Goal: Find specific page/section: Find specific page/section

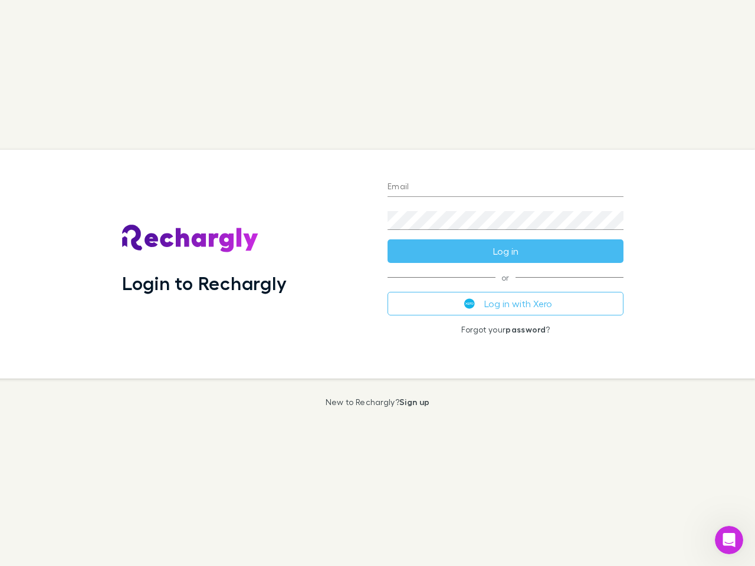
click at [377, 283] on div "Login to Rechargly" at bounding box center [245, 264] width 265 height 229
click at [505, 188] on input "Email" at bounding box center [505, 187] width 236 height 19
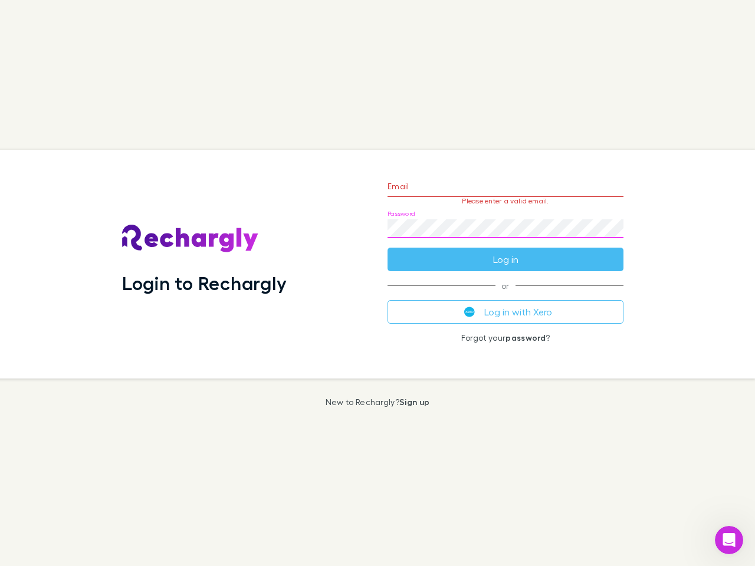
click at [505, 251] on form "Email Please enter a valid email. Password Log in" at bounding box center [505, 220] width 236 height 103
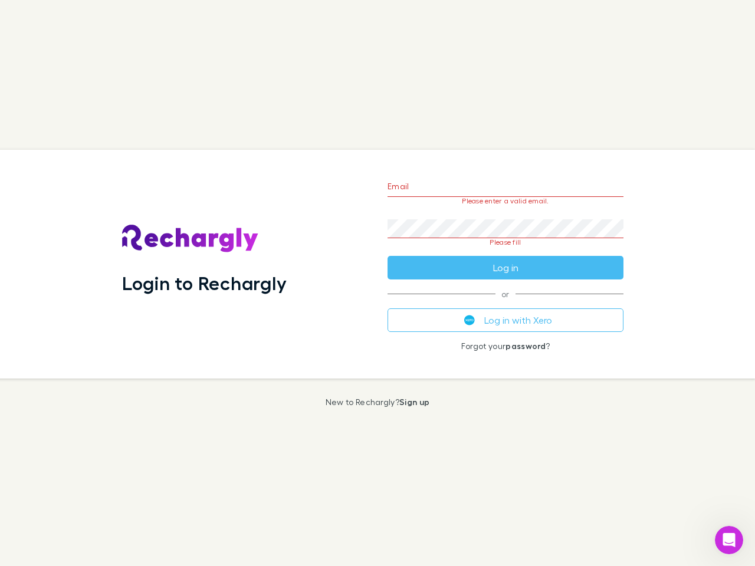
click at [505, 304] on div "Email Please enter a valid email. Password Please fill Log in or Log in with Xe…" at bounding box center [505, 264] width 255 height 229
click at [729, 540] on icon "Open Intercom Messenger" at bounding box center [729, 540] width 19 height 19
